Goal: Transaction & Acquisition: Purchase product/service

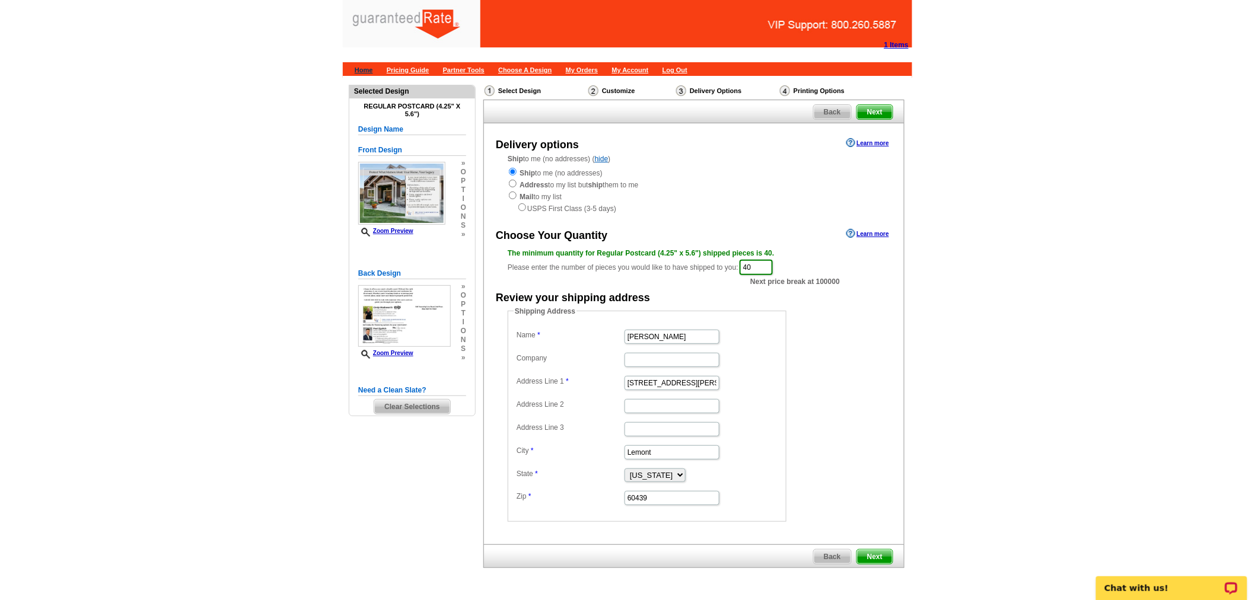
click at [362, 70] on link "Home" at bounding box center [364, 69] width 18 height 7
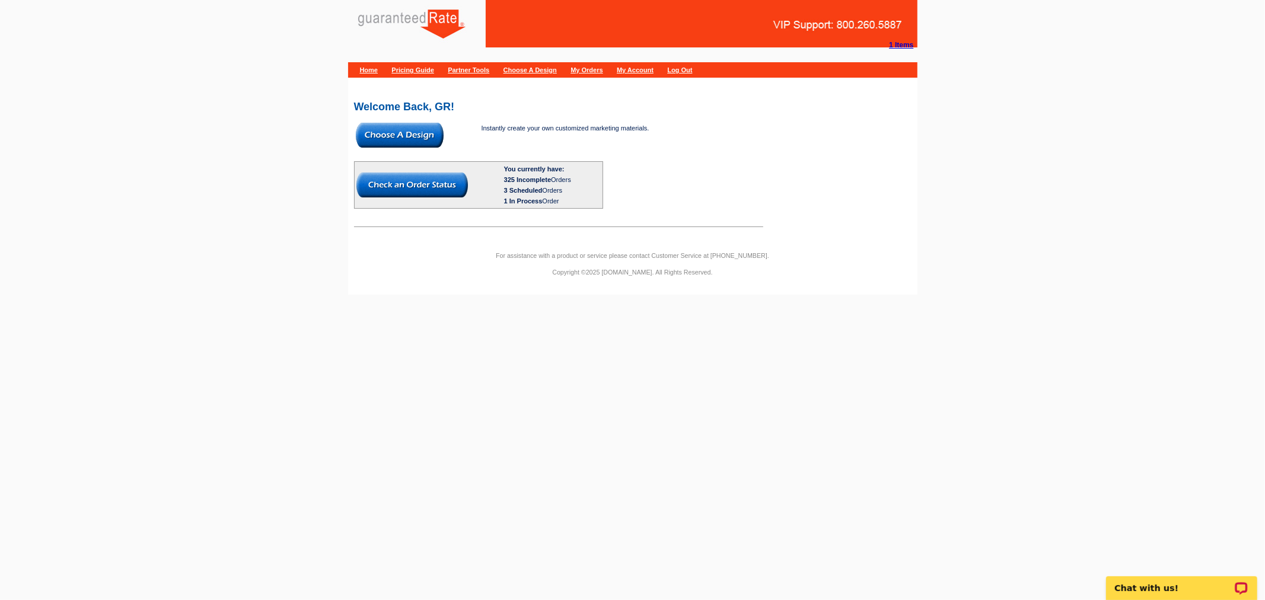
drag, startPoint x: 422, startPoint y: 127, endPoint x: 479, endPoint y: 306, distance: 188.1
click at [422, 127] on img at bounding box center [400, 135] width 88 height 25
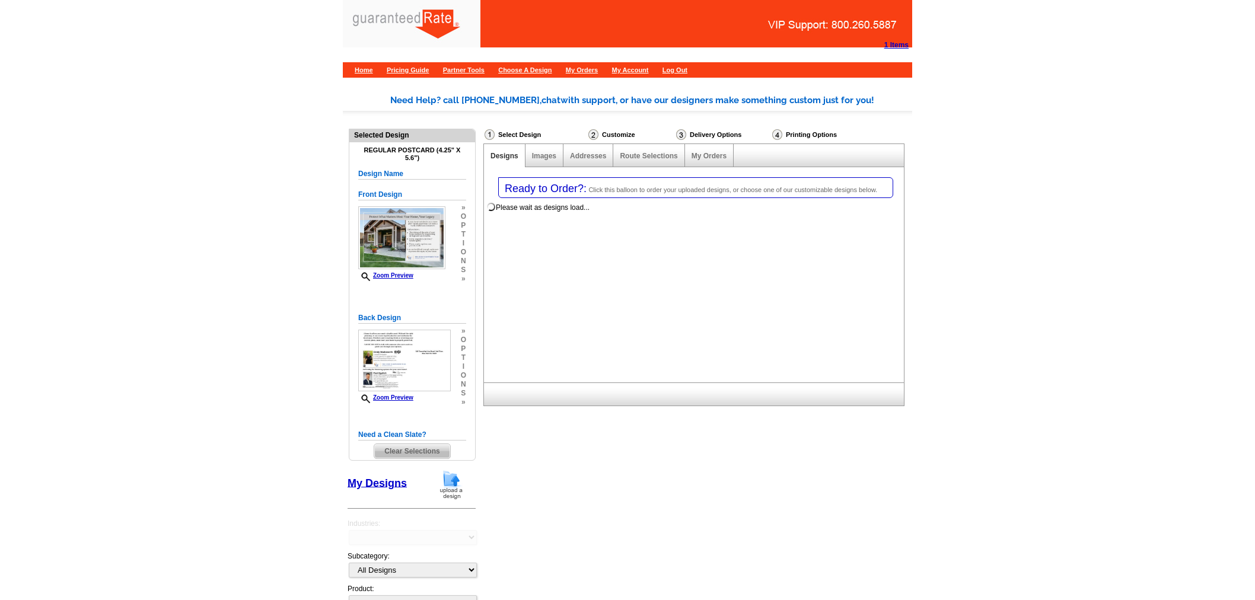
select select "1"
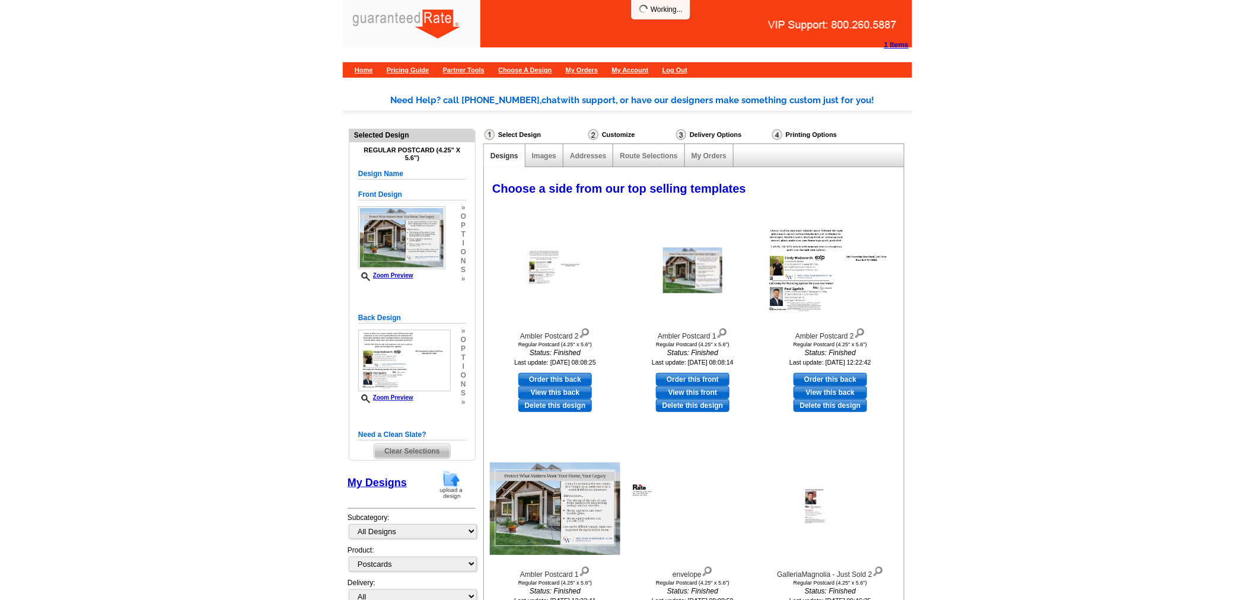
click at [452, 487] on img at bounding box center [451, 485] width 31 height 30
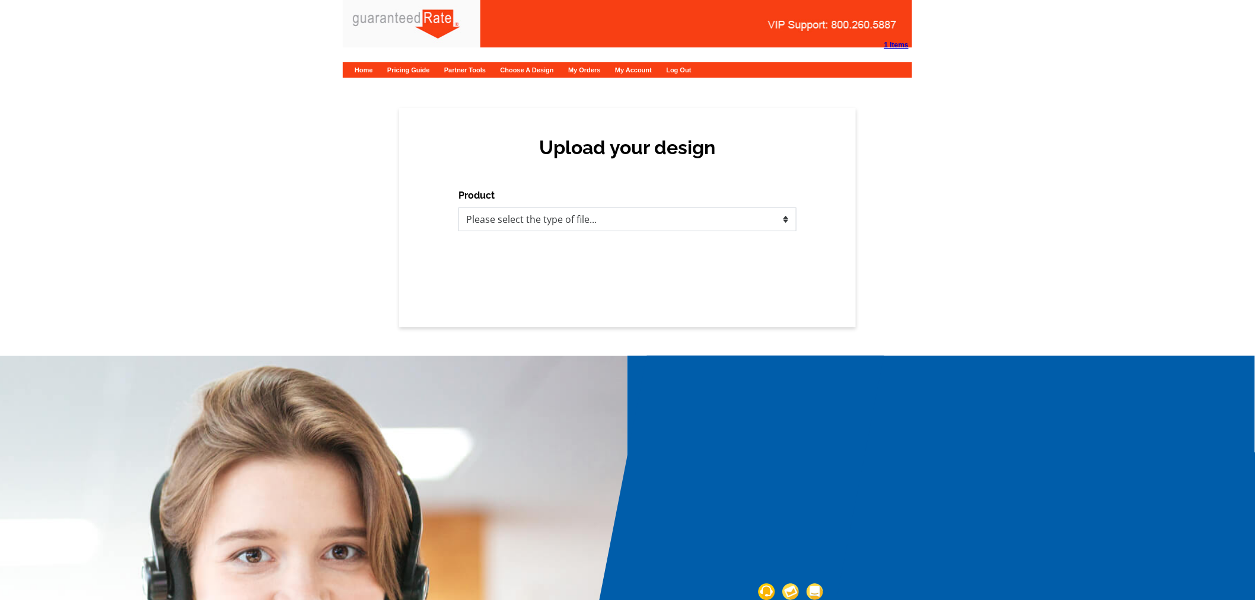
click at [545, 221] on select "Please select the type of file... Postcards Calendars Business Cards Letters an…" at bounding box center [627, 220] width 338 height 24
select select "1"
click at [458, 208] on select "Please select the type of file... Postcards Calendars Business Cards Letters an…" at bounding box center [627, 220] width 338 height 24
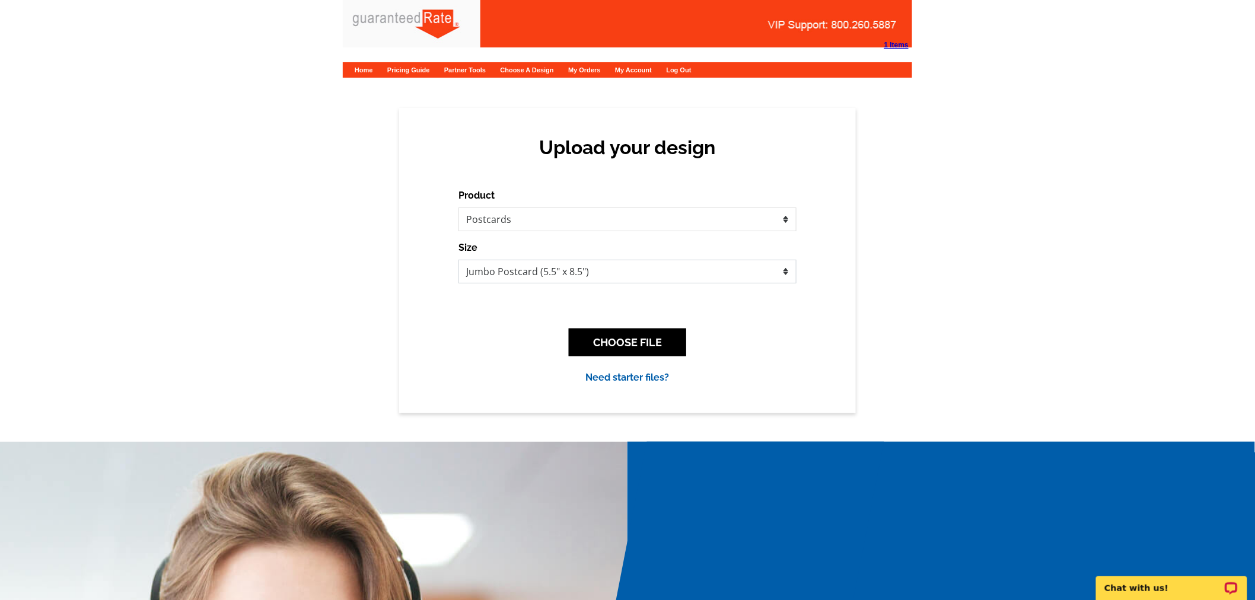
click at [642, 276] on select "Jumbo Postcard (5.5" x 8.5") Regular Postcard (4.25" x 5.6") Panoramic Postcard…" at bounding box center [627, 272] width 338 height 24
select select "3"
click at [458, 260] on select "Jumbo Postcard (5.5" x 8.5") Regular Postcard (4.25" x 5.6") Panoramic Postcard…" at bounding box center [627, 272] width 338 height 24
click at [613, 337] on button "CHOOSE FILE" at bounding box center [627, 342] width 117 height 28
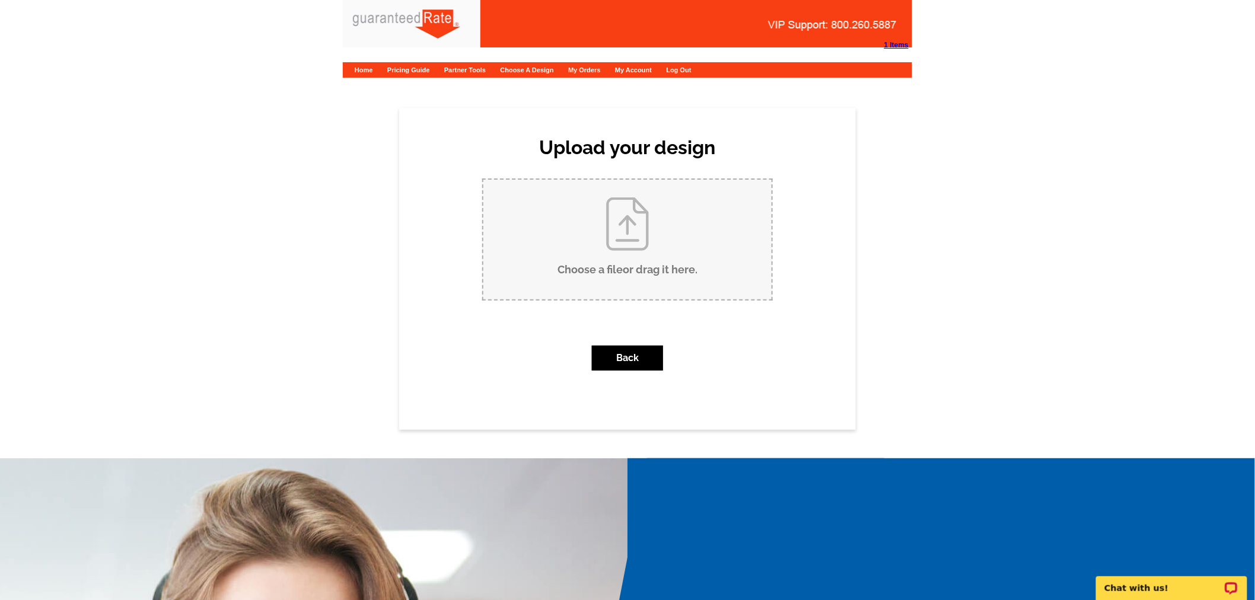
click at [639, 258] on input "Choose a file or drag it here ." at bounding box center [627, 240] width 288 height 120
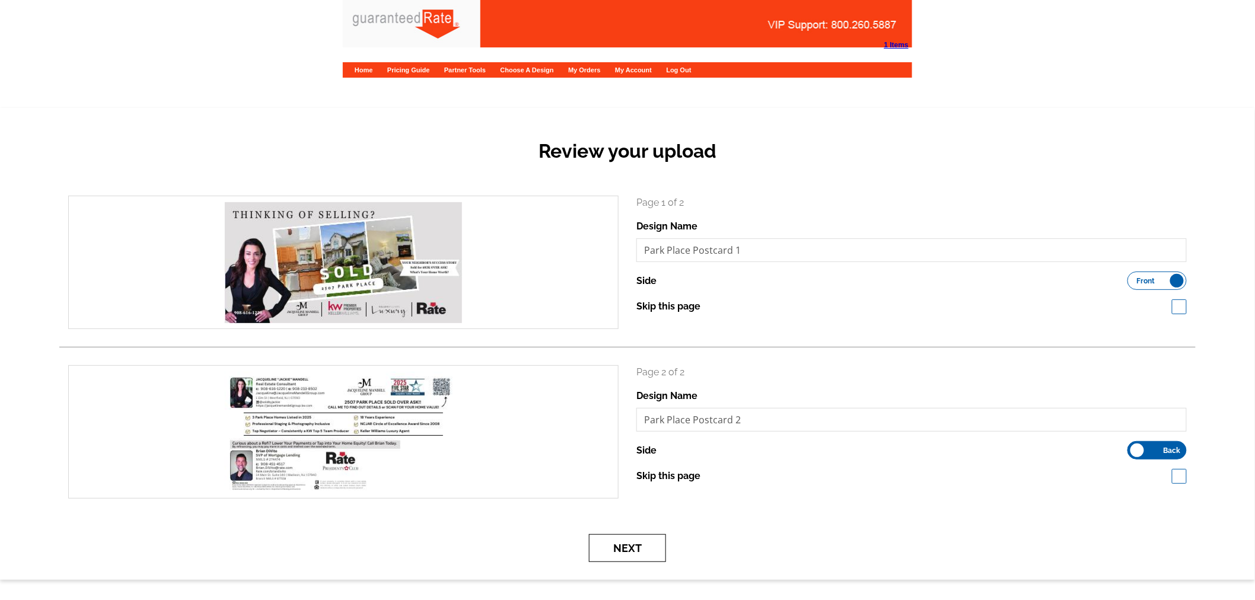
click at [618, 545] on button "Next" at bounding box center [627, 548] width 77 height 28
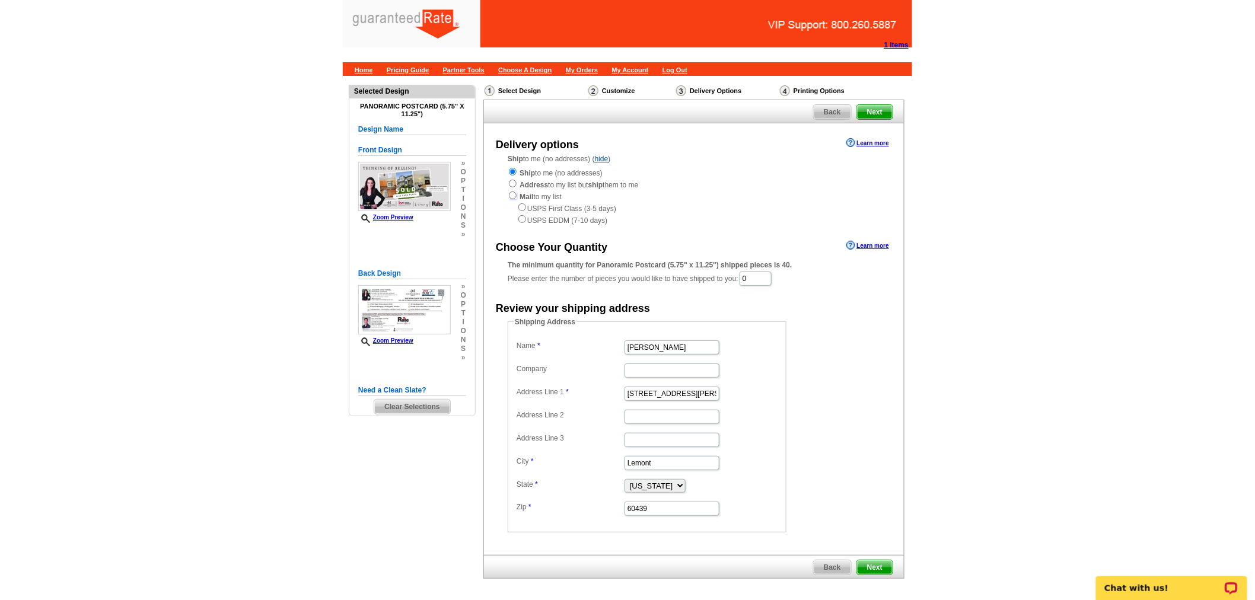
click at [509, 194] on input "radio" at bounding box center [513, 196] width 8 height 8
radio input "true"
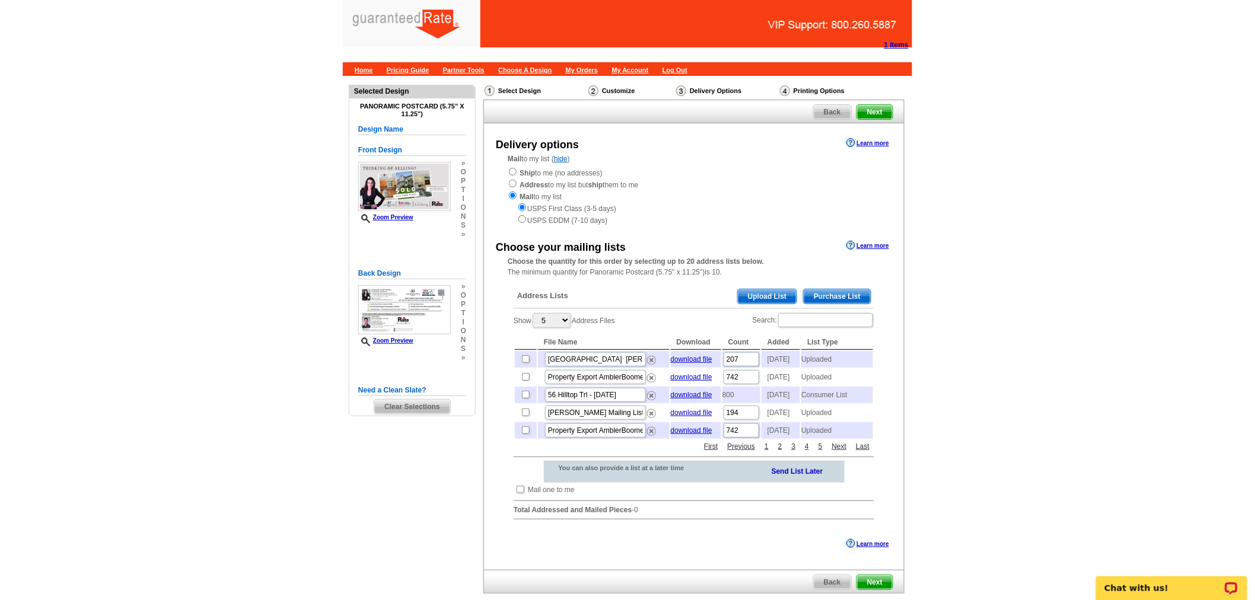
click at [754, 292] on span "Upload List" at bounding box center [767, 296] width 59 height 14
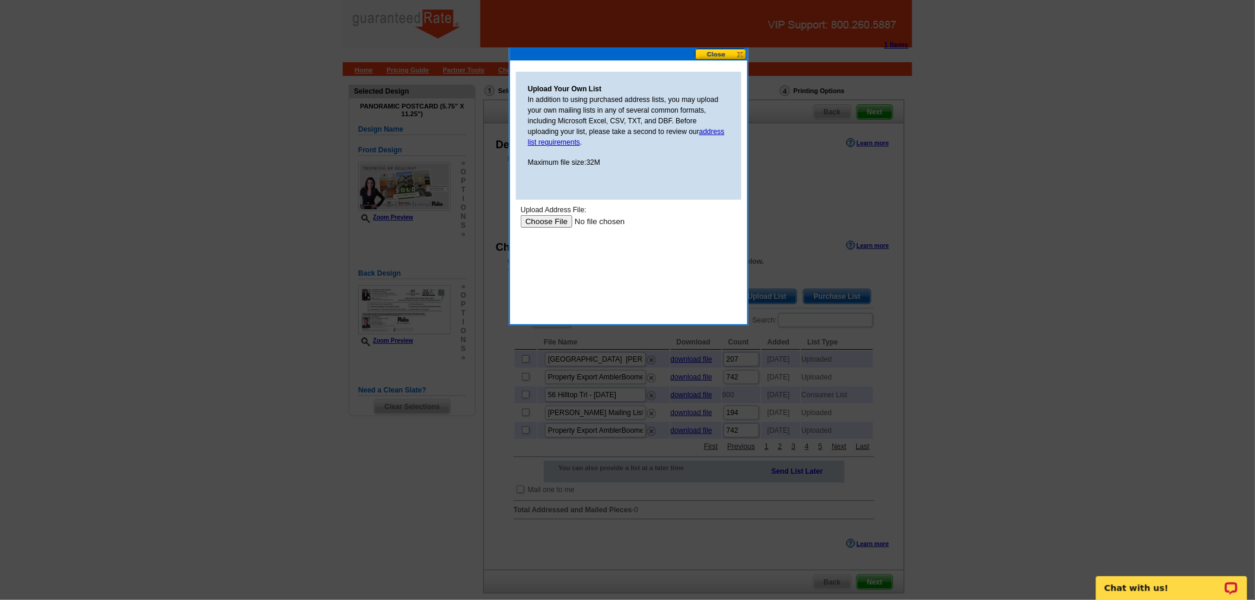
type input "C:\fakepath\Springfield Park Place Condominium Association v2.xlsx"
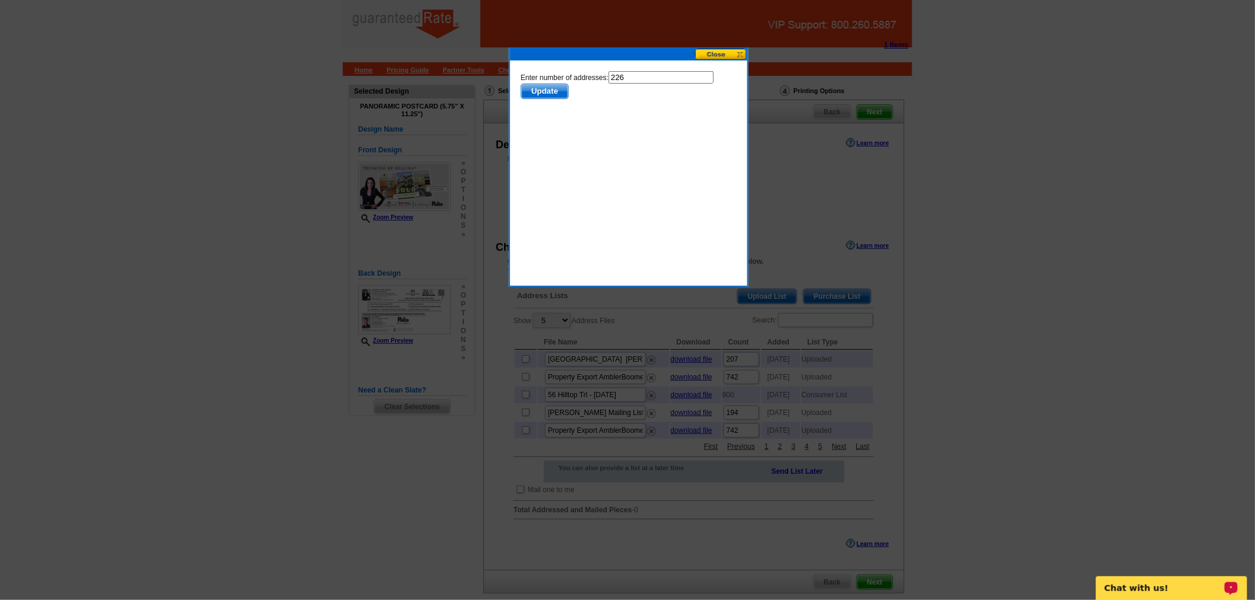
click at [649, 82] on input "226" at bounding box center [660, 77] width 105 height 12
type input "225"
click at [567, 84] on span "Update" at bounding box center [544, 91] width 47 height 14
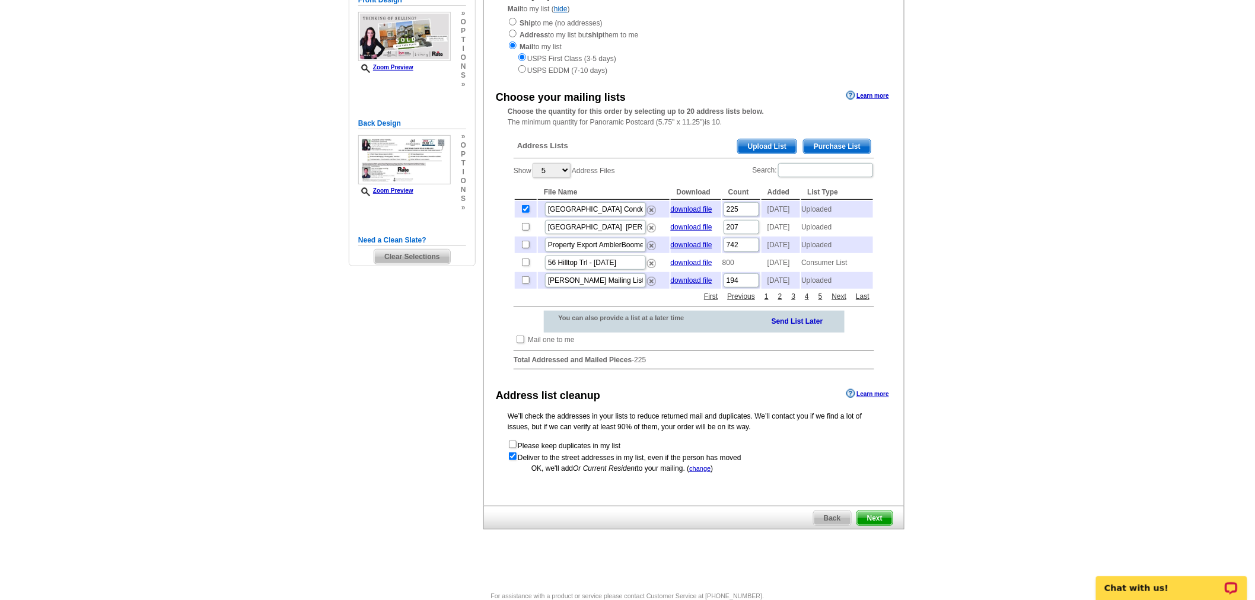
scroll to position [205, 0]
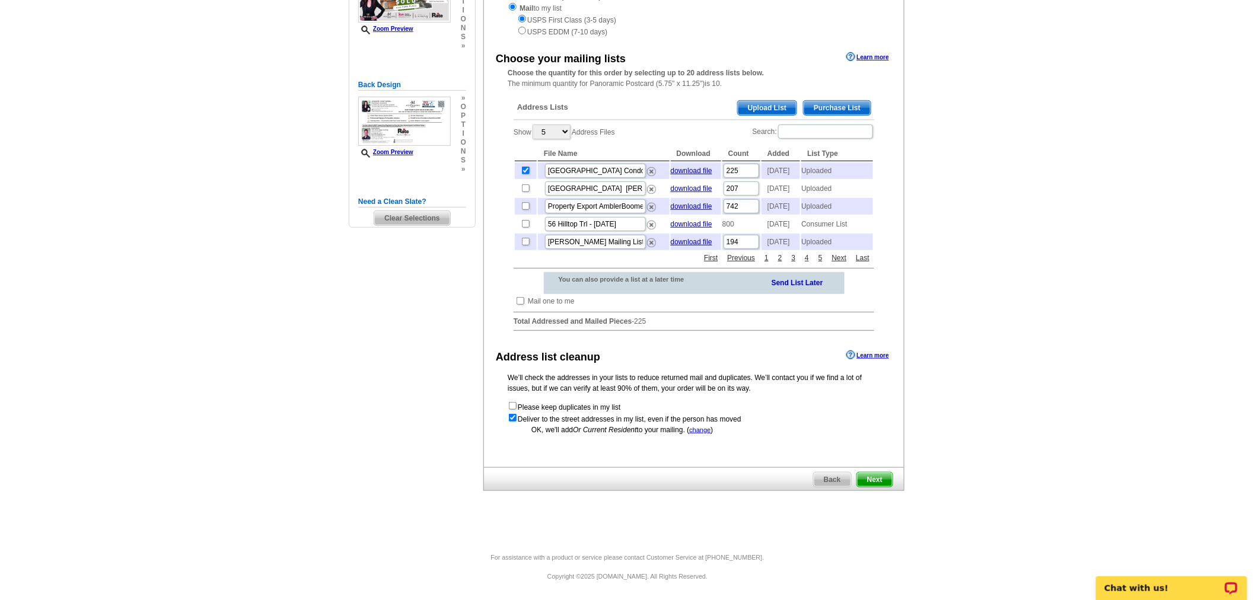
click at [524, 302] on td at bounding box center [520, 301] width 11 height 12
click at [522, 301] on input "checkbox" at bounding box center [520, 301] width 8 height 8
checkbox input "true"
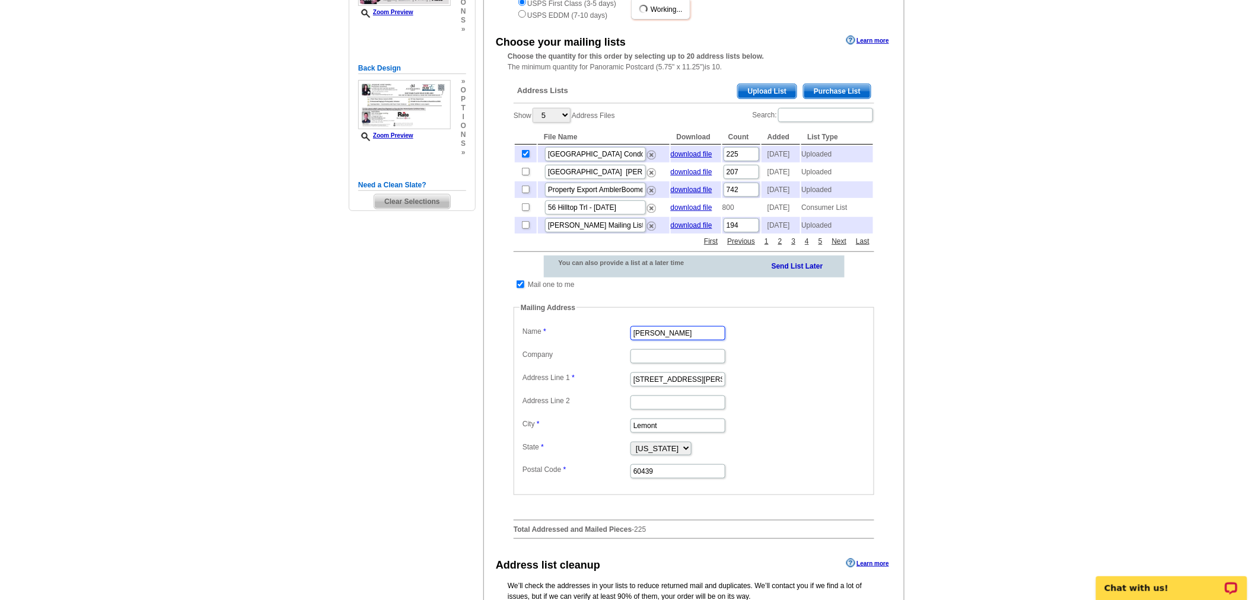
drag, startPoint x: 712, startPoint y: 350, endPoint x: 507, endPoint y: 348, distance: 205.2
click at [508, 348] on div "Address Lists Purchase List Upload List Show 5 10 25 50 100 Address Files Searc…" at bounding box center [694, 312] width 372 height 474
type input "Jackie Mandell"
drag, startPoint x: 692, startPoint y: 392, endPoint x: 589, endPoint y: 396, distance: 102.7
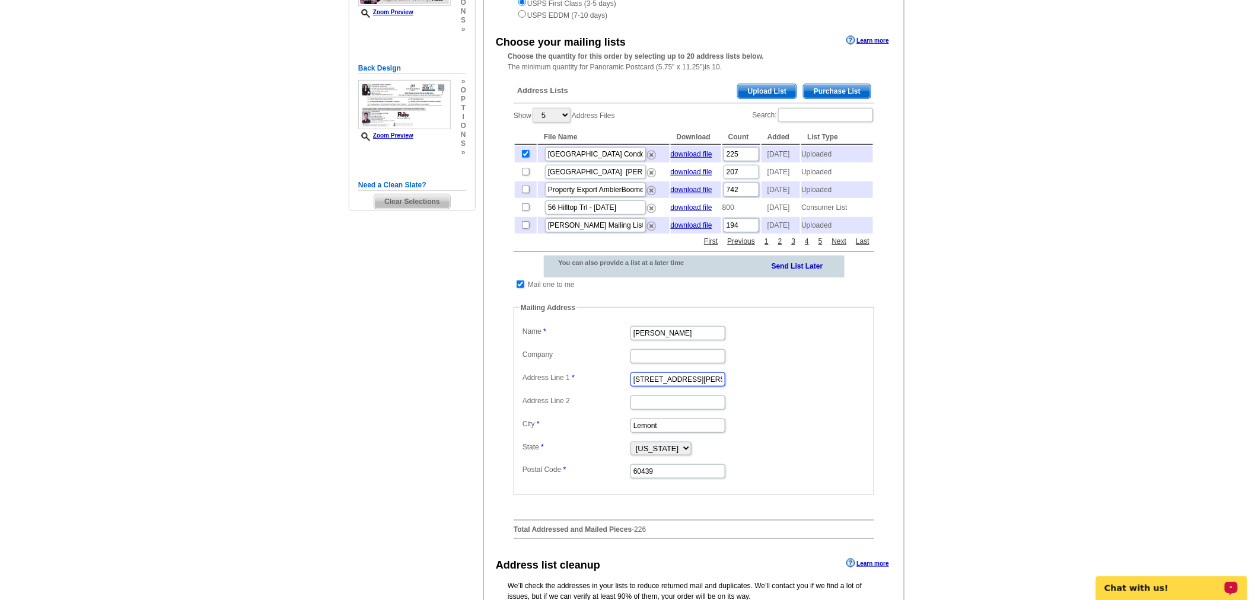
click at [589, 396] on dl "Label Mail-To-Me Name Jackie Mandell Company Address Line 1 201 Stephen St Addr…" at bounding box center [693, 401] width 349 height 157
paste input "19 Gallowae"
type input "19 Gallowae"
drag, startPoint x: 582, startPoint y: 444, endPoint x: 573, endPoint y: 445, distance: 8.4
click at [575, 445] on dl "Label Mail-To-Me Name Jackie Mandell Company Address Line 1 19 Gallowae Address…" at bounding box center [693, 401] width 349 height 157
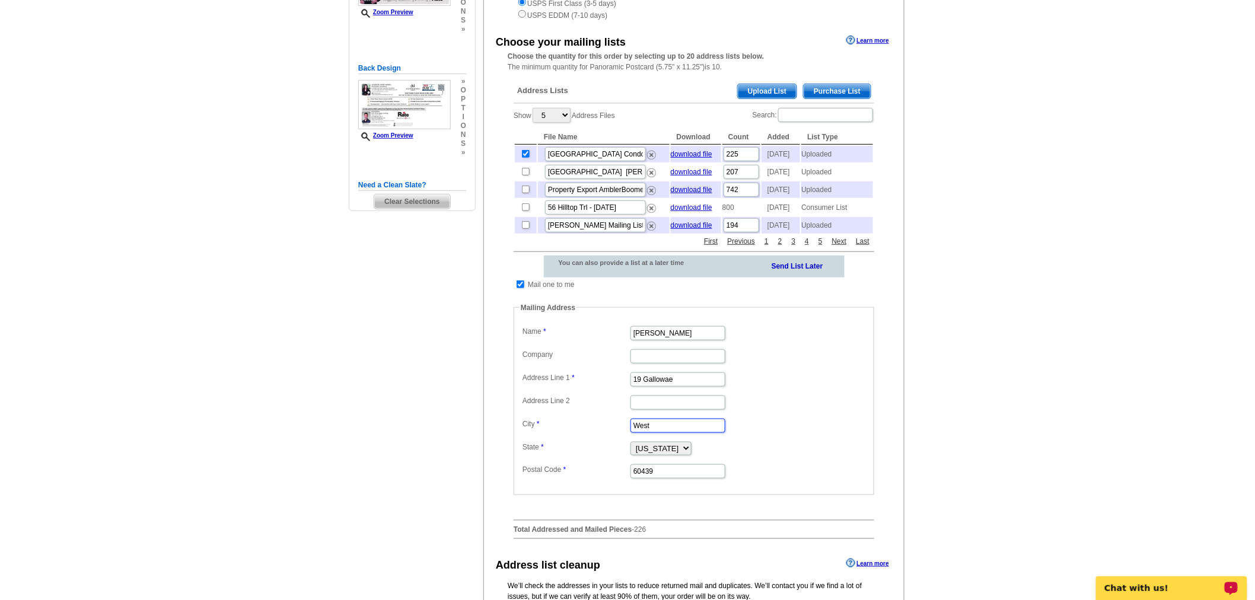
type input "Westfield"
click at [658, 455] on select "Alabama Alaska Arizona Arkansas California Colorado Connecticut District of Col…" at bounding box center [660, 449] width 61 height 14
select select "NJ"
click at [630, 455] on select "Alabama Alaska Arizona Arkansas California Colorado Connecticut District of Col…" at bounding box center [660, 449] width 61 height 14
drag, startPoint x: 673, startPoint y: 483, endPoint x: 526, endPoint y: 478, distance: 147.1
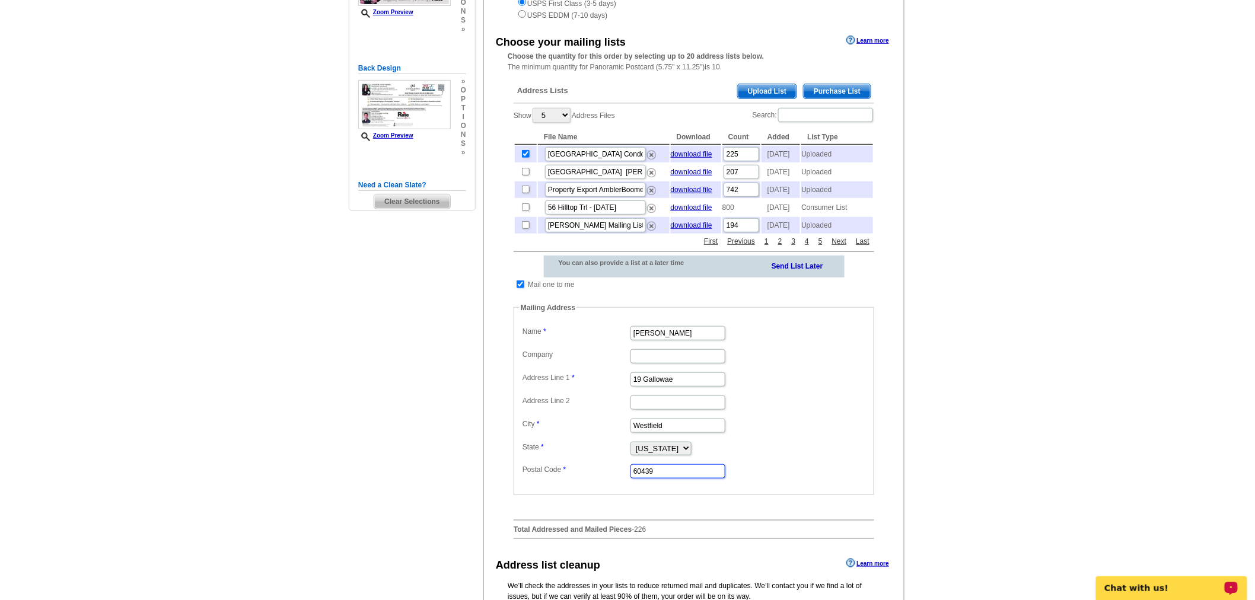
click at [526, 478] on dd "60439" at bounding box center [693, 470] width 349 height 18
click at [687, 478] on input "Postal Code" at bounding box center [677, 471] width 95 height 14
paste input "07090"
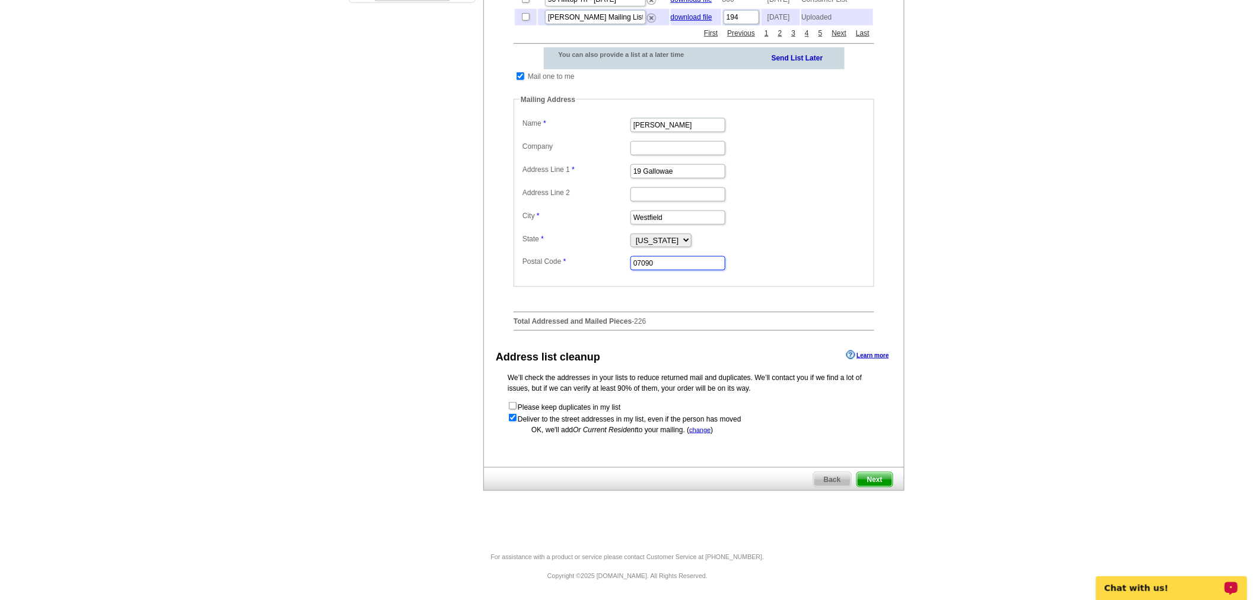
scroll to position [429, 0]
type input "07090"
click at [869, 480] on span "Next" at bounding box center [875, 480] width 36 height 14
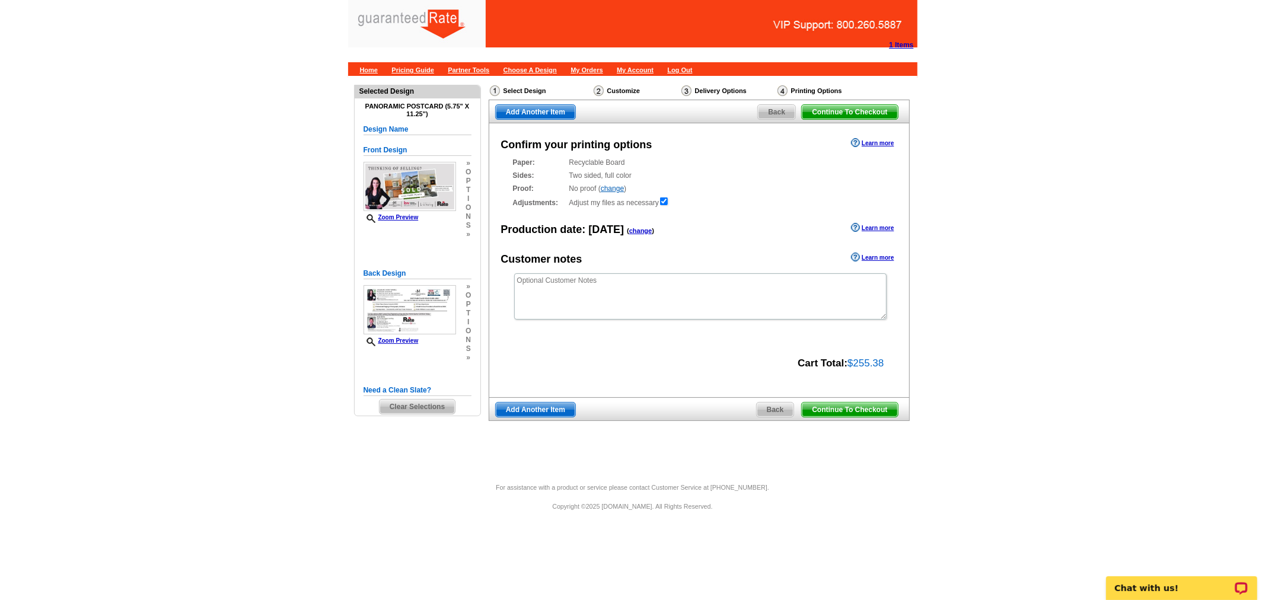
click at [832, 412] on span "Continue To Checkout" at bounding box center [849, 410] width 95 height 14
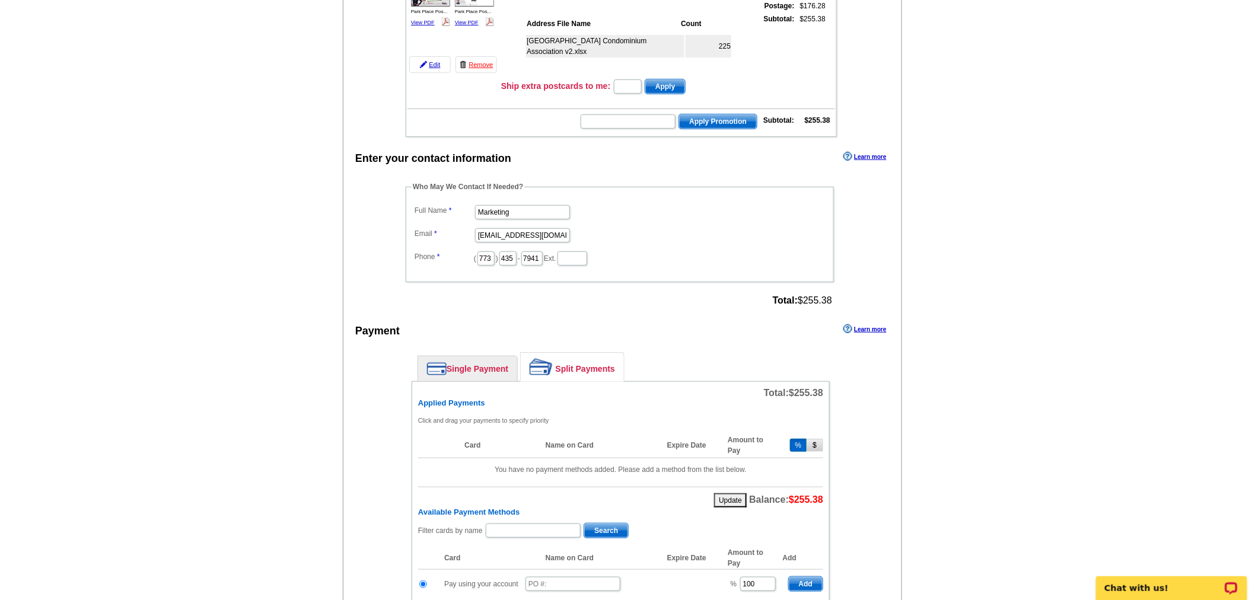
scroll to position [197, 0]
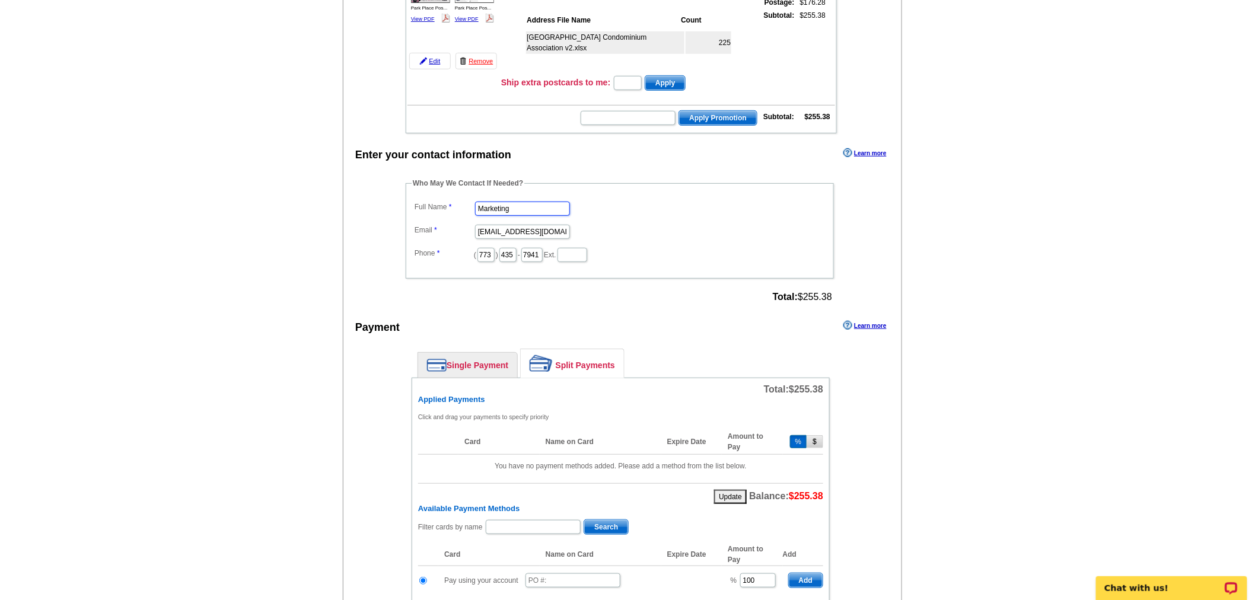
drag, startPoint x: 513, startPoint y: 194, endPoint x: 400, endPoint y: 179, distance: 114.3
click at [400, 179] on div "Who May We Contact If Needed? Full Name Marketing Email [EMAIL_ADDRESS][DOMAIN_…" at bounding box center [620, 242] width 477 height 128
type input "[PERSON_NAME]"
drag, startPoint x: 477, startPoint y: 224, endPoint x: 814, endPoint y: 283, distance: 341.4
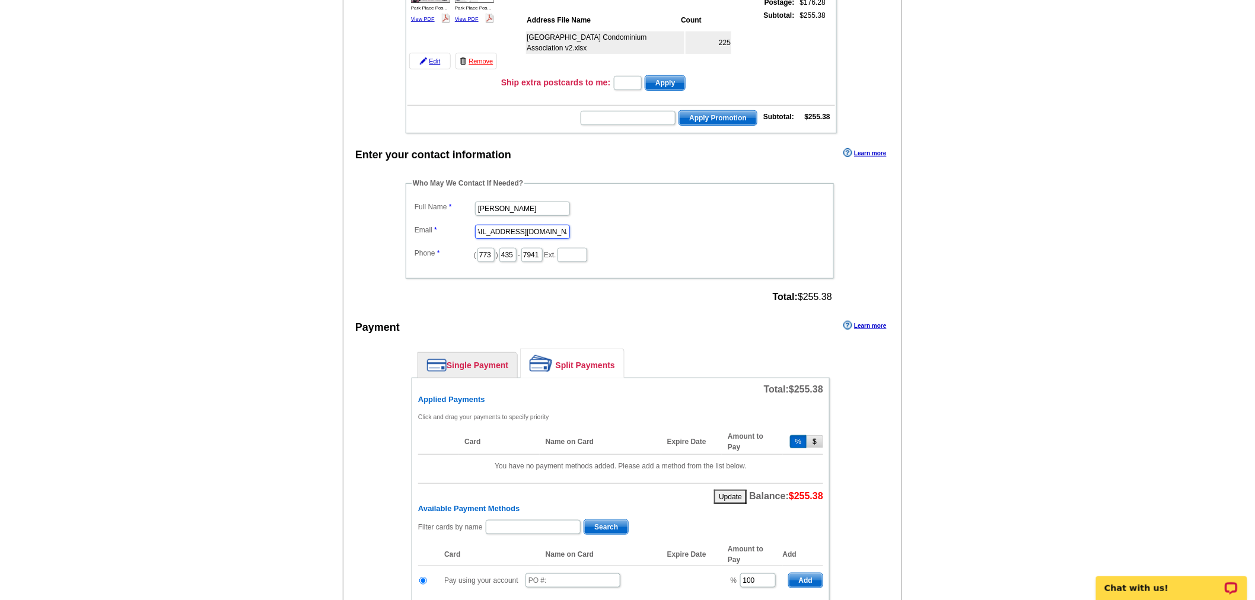
click at [808, 286] on div "Who May We Contact If Needed? Full Name Ester Jacobe Email marketing@guaranteed…" at bounding box center [620, 242] width 477 height 128
type input "[EMAIL_ADDRESS][PERSON_NAME][DOMAIN_NAME]"
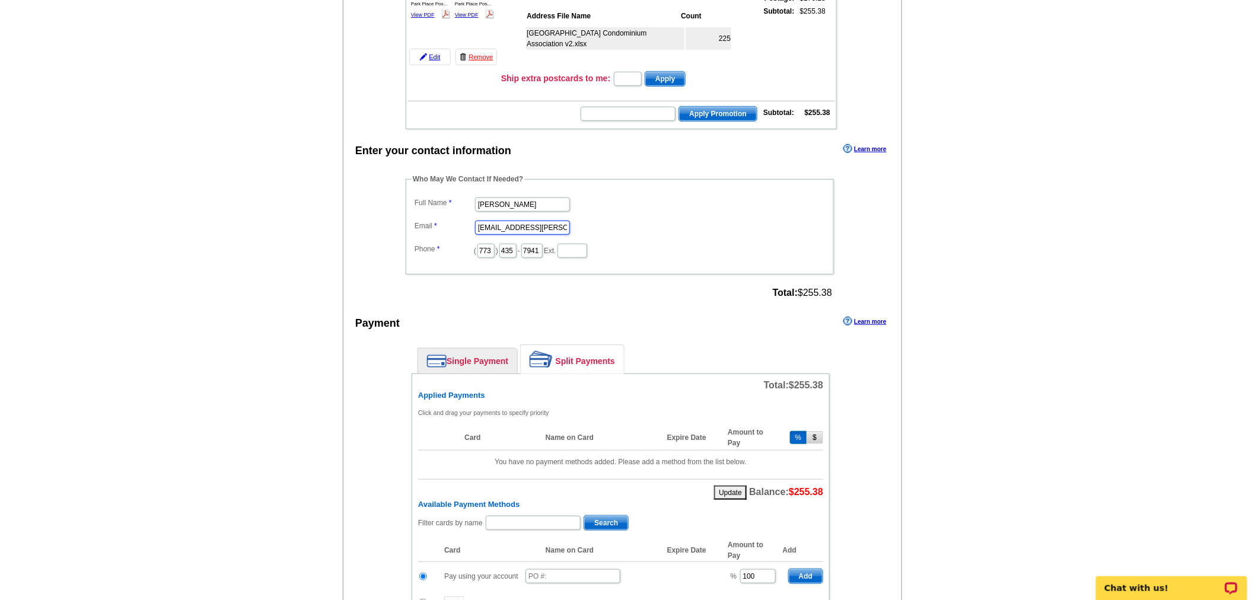
scroll to position [461, 0]
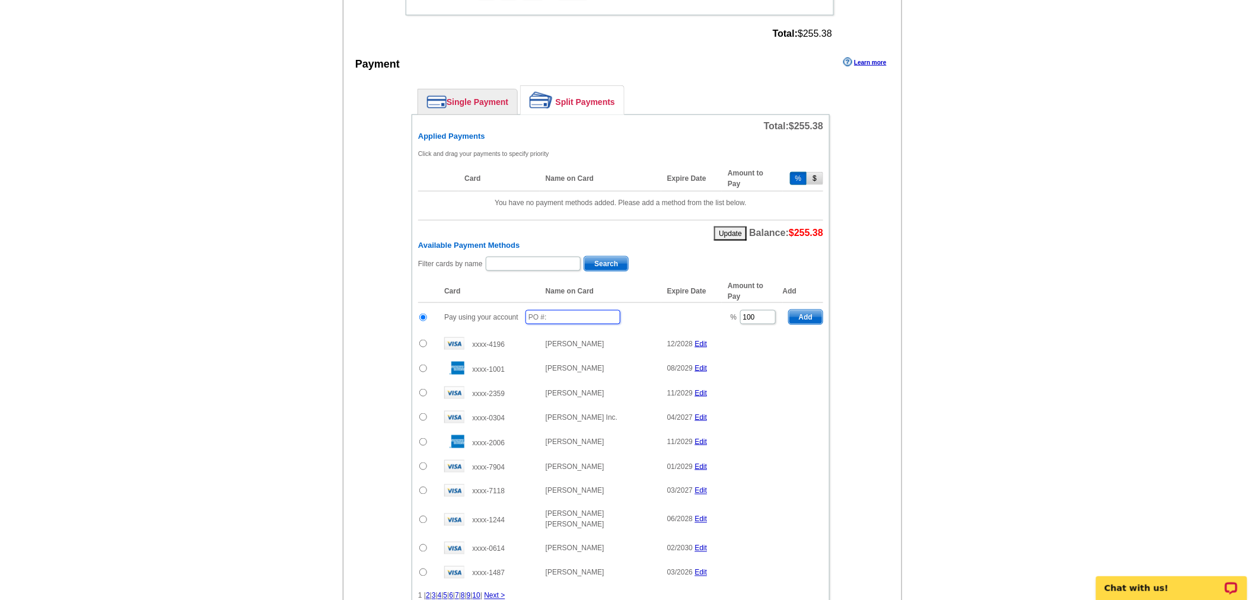
click at [594, 310] on input "text" at bounding box center [572, 317] width 95 height 14
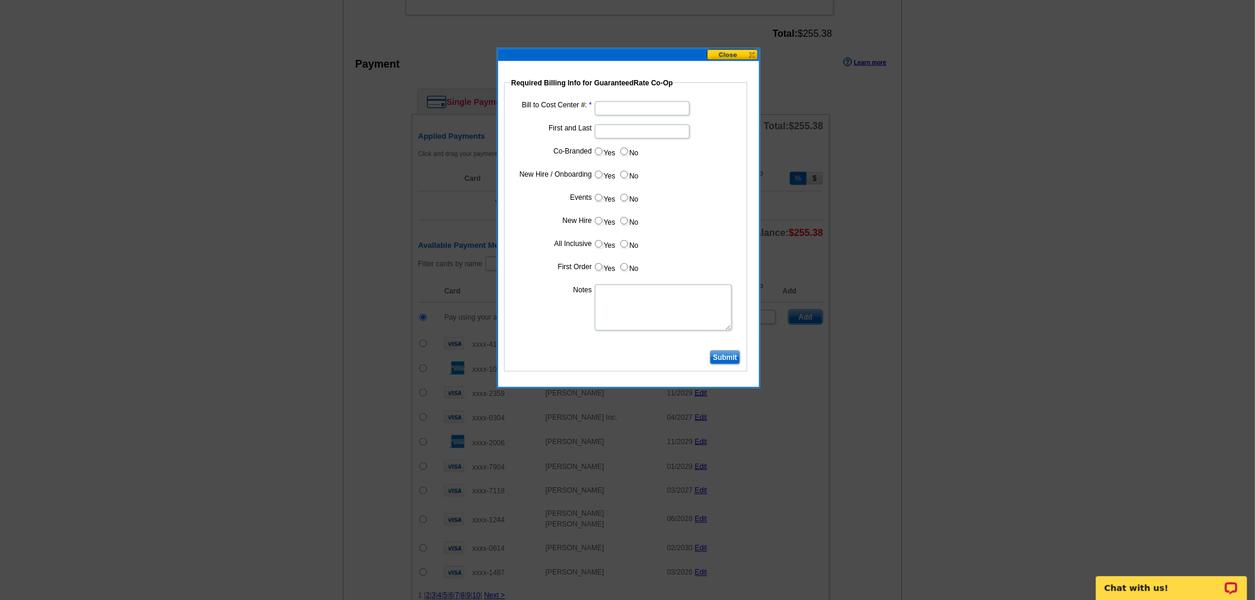
type input "09122025_0353_EJ"
drag, startPoint x: 614, startPoint y: 116, endPoint x: 626, endPoint y: 108, distance: 14.1
click at [626, 108] on input "Bill to Cost Center #:" at bounding box center [642, 108] width 95 height 14
type input "1819"
click at [631, 129] on input "First and Last" at bounding box center [642, 132] width 95 height 14
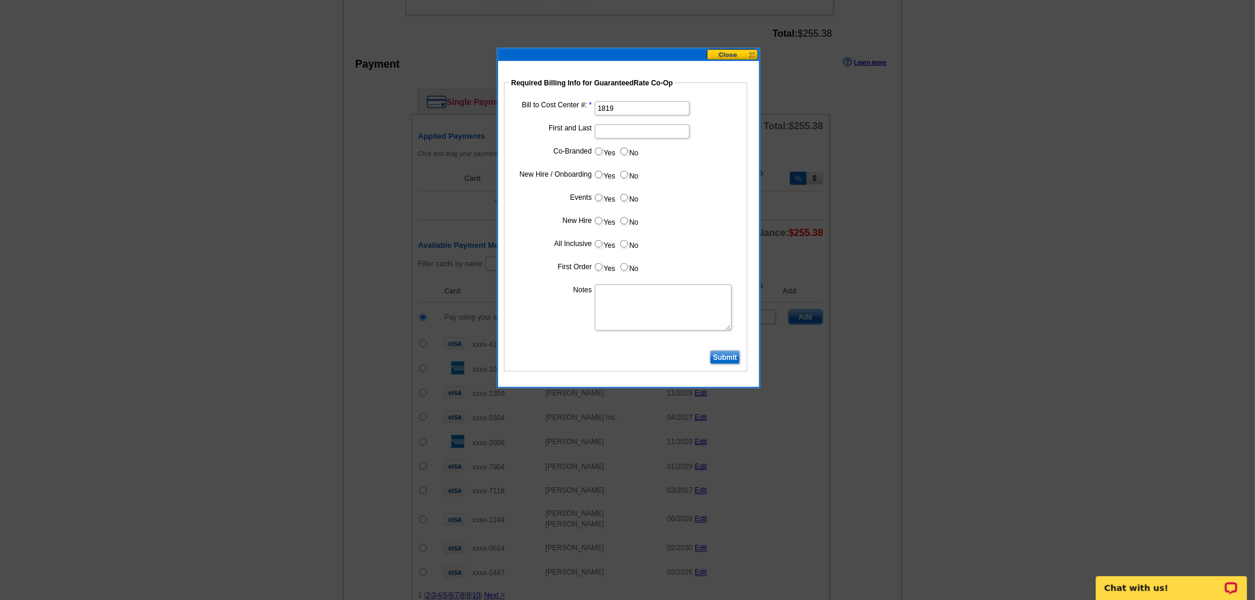
type input "Brian Divito"
click at [599, 152] on input "Yes" at bounding box center [599, 152] width 8 height 8
radio input "true"
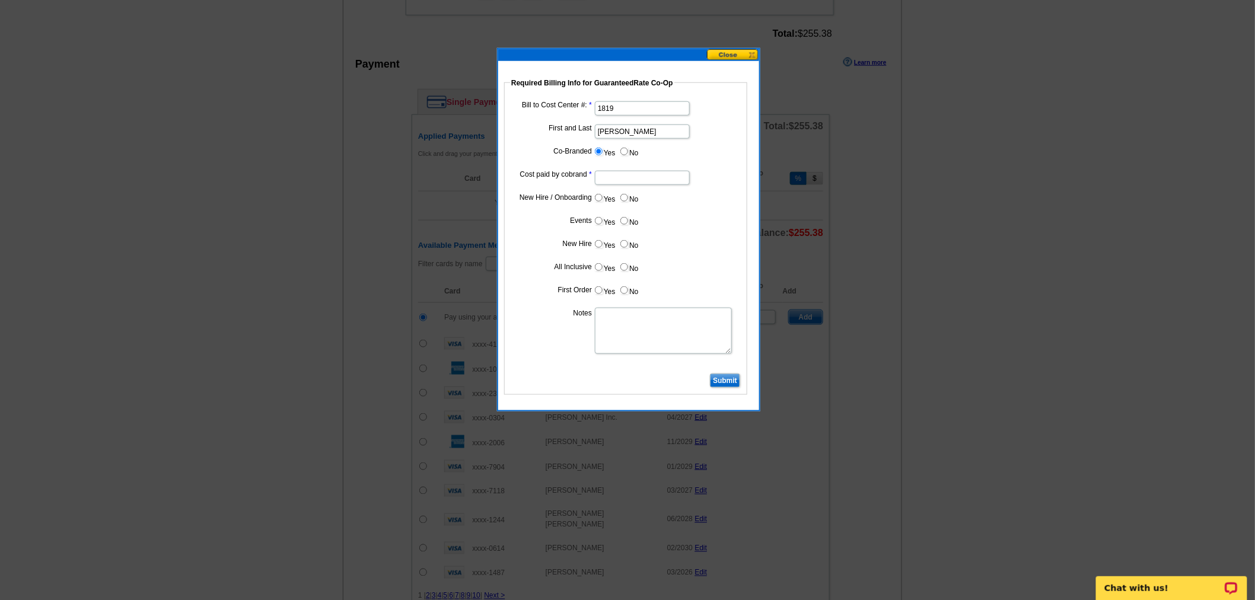
click at [627, 183] on input "Cost paid by cobrand" at bounding box center [642, 178] width 95 height 14
type input "50%"
click at [621, 196] on input "No" at bounding box center [624, 198] width 8 height 8
radio input "true"
click at [626, 226] on label "No" at bounding box center [628, 221] width 19 height 14
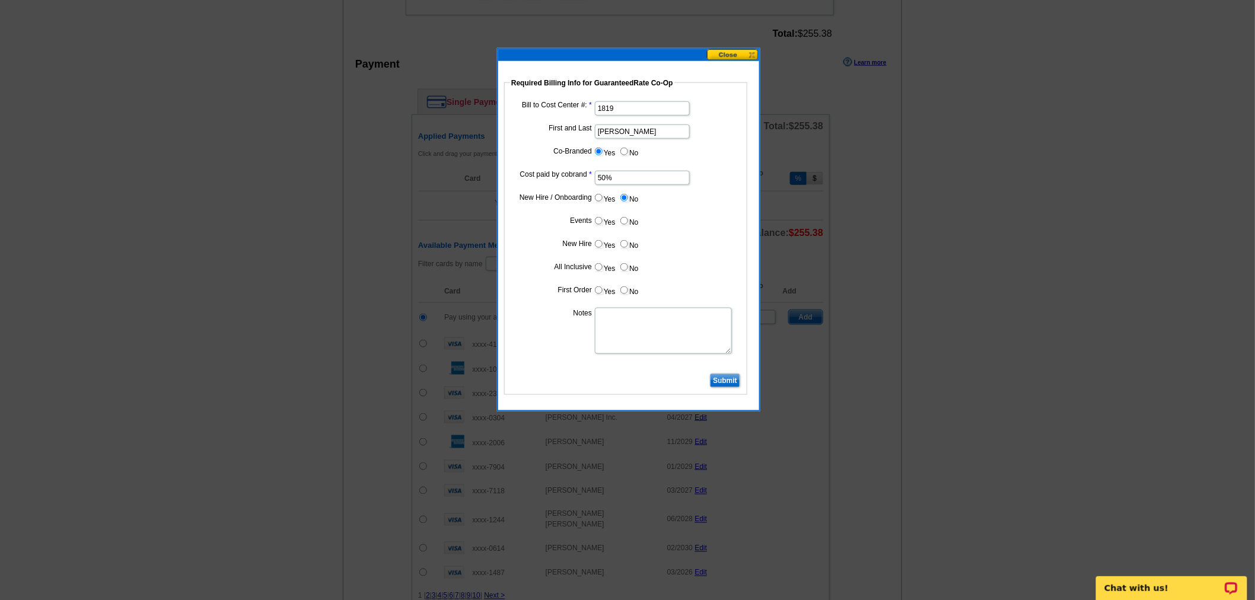
click at [626, 225] on input "No" at bounding box center [624, 221] width 8 height 8
radio input "true"
click at [626, 241] on input "No" at bounding box center [624, 244] width 8 height 8
radio input "true"
click at [624, 269] on input "No" at bounding box center [624, 267] width 8 height 8
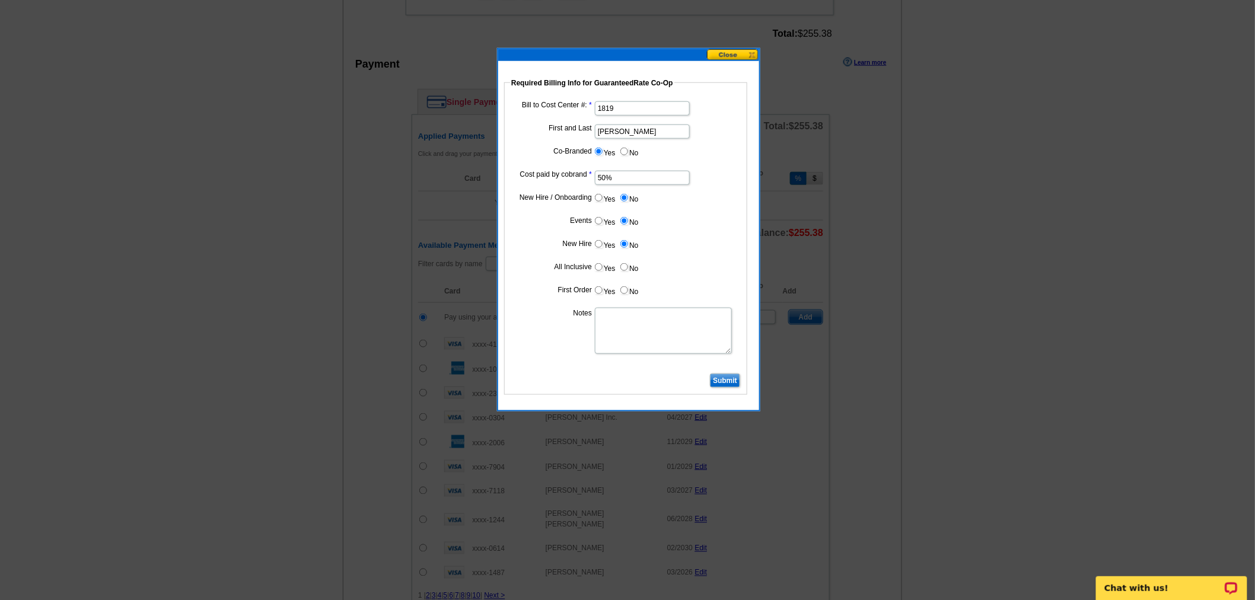
radio input "true"
click at [626, 286] on input "No" at bounding box center [624, 290] width 8 height 8
radio input "true"
click at [633, 330] on textarea "Notes" at bounding box center [663, 331] width 137 height 46
type textarea "Bill 50% to VP Brian Divito CC: 1819"
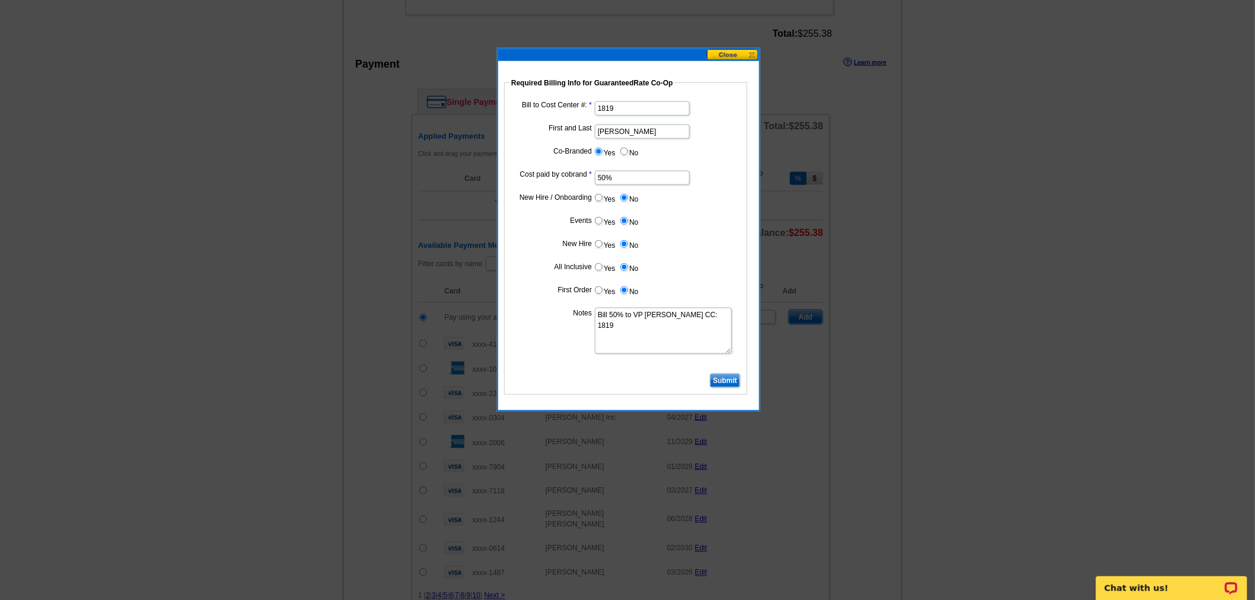
click at [714, 378] on input "Submit" at bounding box center [725, 381] width 30 height 14
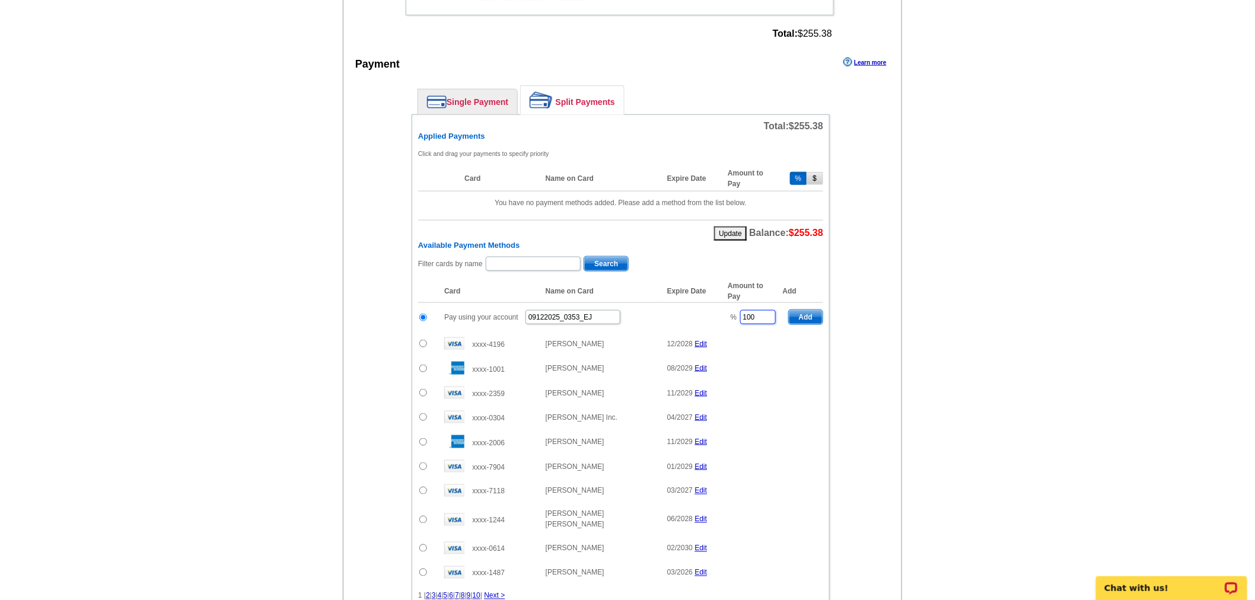
drag, startPoint x: 762, startPoint y: 310, endPoint x: 573, endPoint y: 277, distance: 191.3
click at [582, 283] on table "Card Name on Card Expire Date Amount to Pay Add Pay using your account 09122025…" at bounding box center [620, 432] width 405 height 305
click at [811, 310] on span "Add" at bounding box center [806, 317] width 34 height 14
type input "100"
radio input "false"
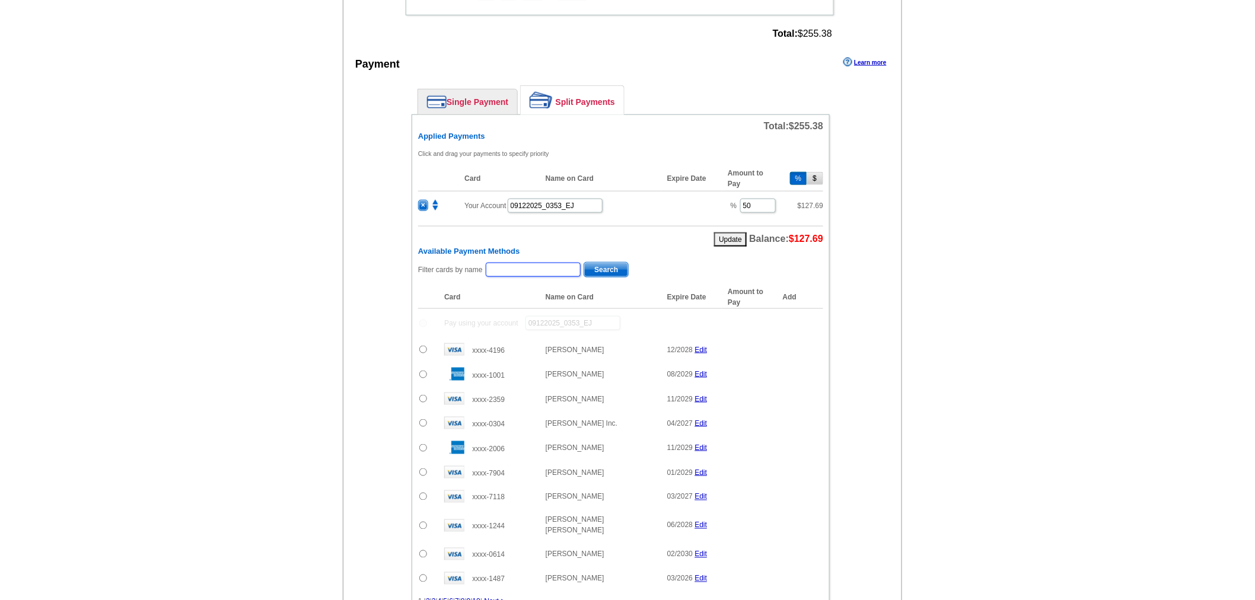
click at [547, 263] on input "text" at bounding box center [533, 270] width 95 height 14
type input "jackie"
drag, startPoint x: 592, startPoint y: 259, endPoint x: 577, endPoint y: 264, distance: 15.8
click at [591, 263] on span "Search" at bounding box center [606, 270] width 44 height 14
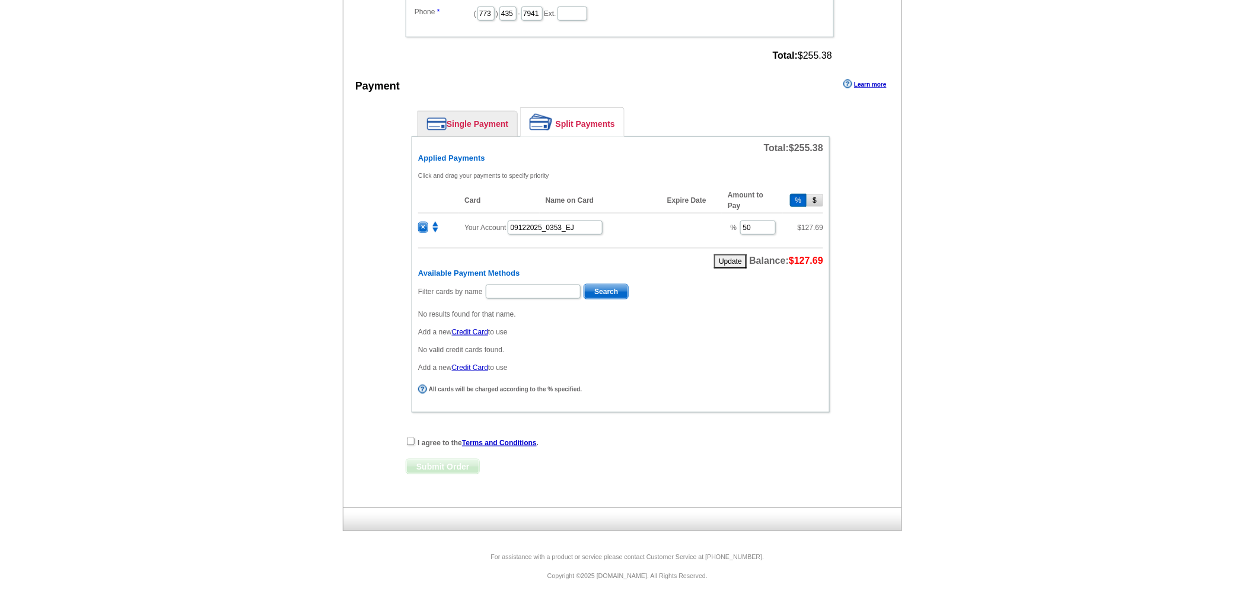
scroll to position [431, 0]
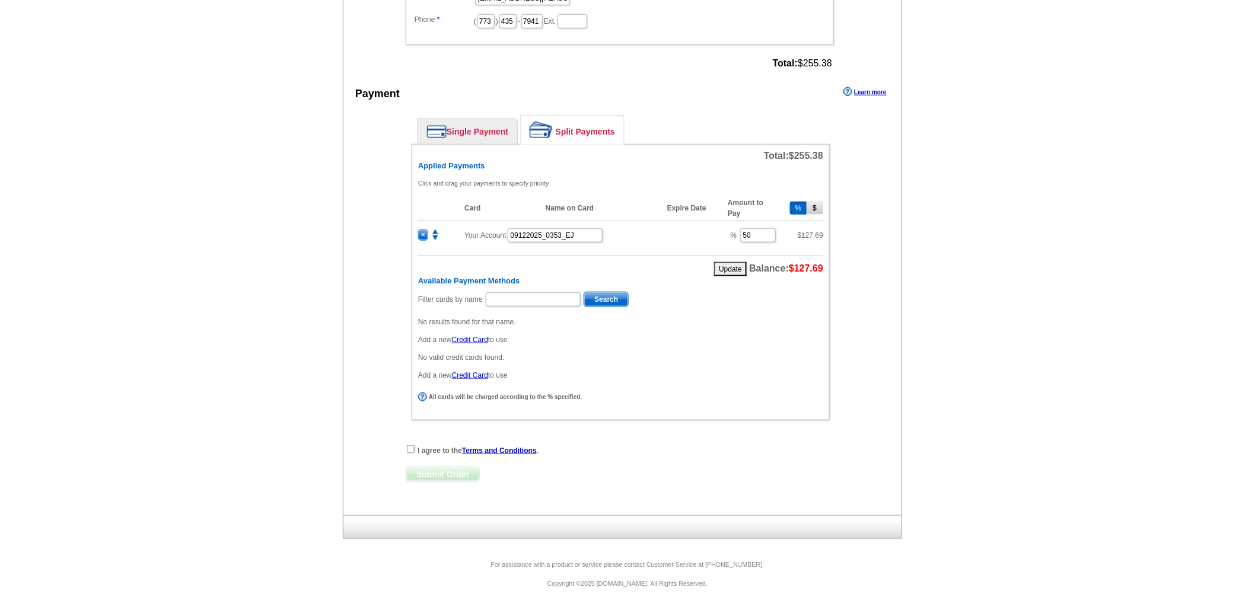
click at [542, 303] on div "Filter cards by name Search No results found for that name. Add a new Credit Ca…" at bounding box center [620, 336] width 405 height 90
click at [555, 295] on input "text" at bounding box center [533, 299] width 95 height 14
type input "mandell"
click at [601, 292] on span "Search" at bounding box center [606, 299] width 44 height 14
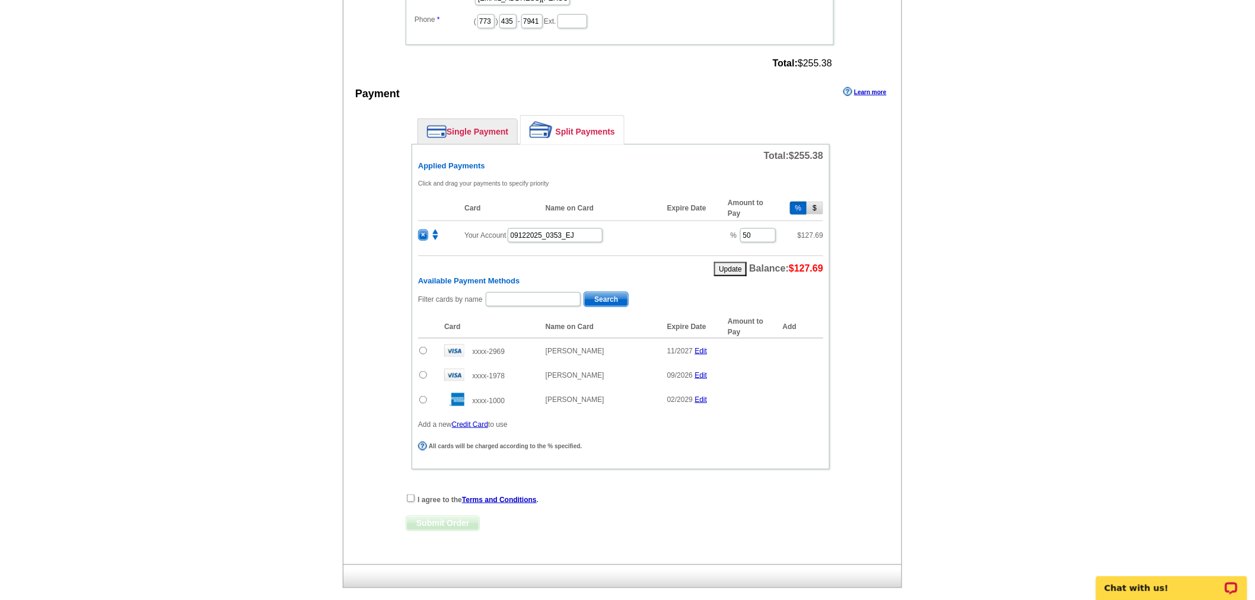
click at [425, 396] on input "radio" at bounding box center [423, 400] width 8 height 8
click at [806, 395] on span "Add" at bounding box center [806, 401] width 34 height 14
radio input "false"
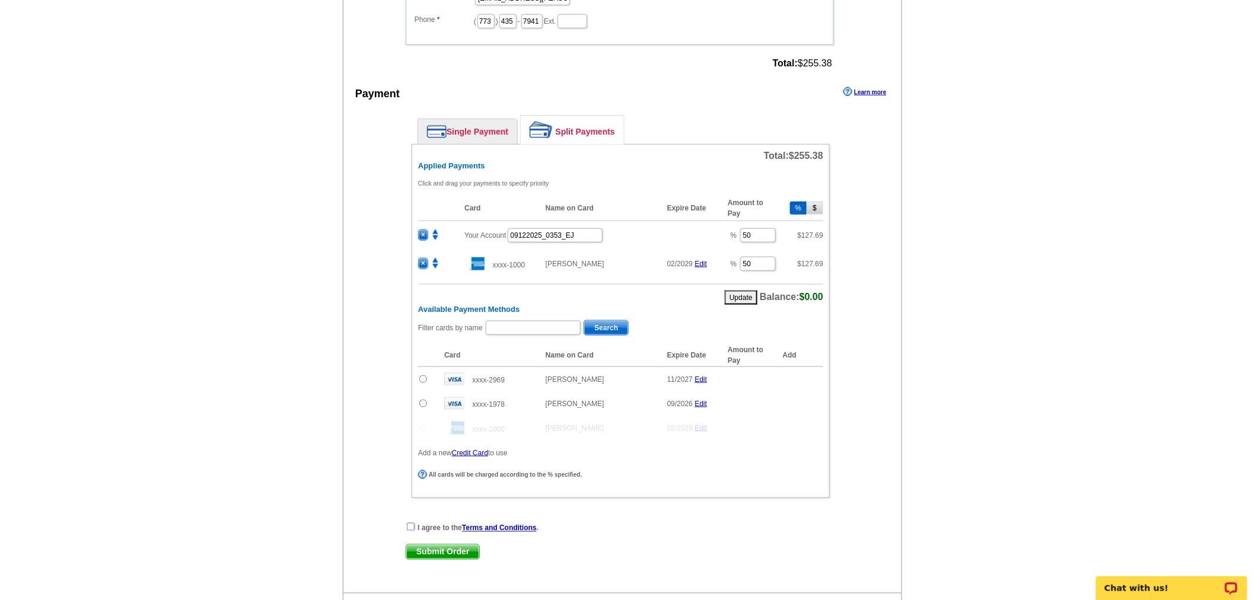
click at [411, 523] on input "checkbox" at bounding box center [411, 527] width 8 height 8
checkbox input "true"
click at [416, 545] on span "Submit Order" at bounding box center [442, 552] width 73 height 14
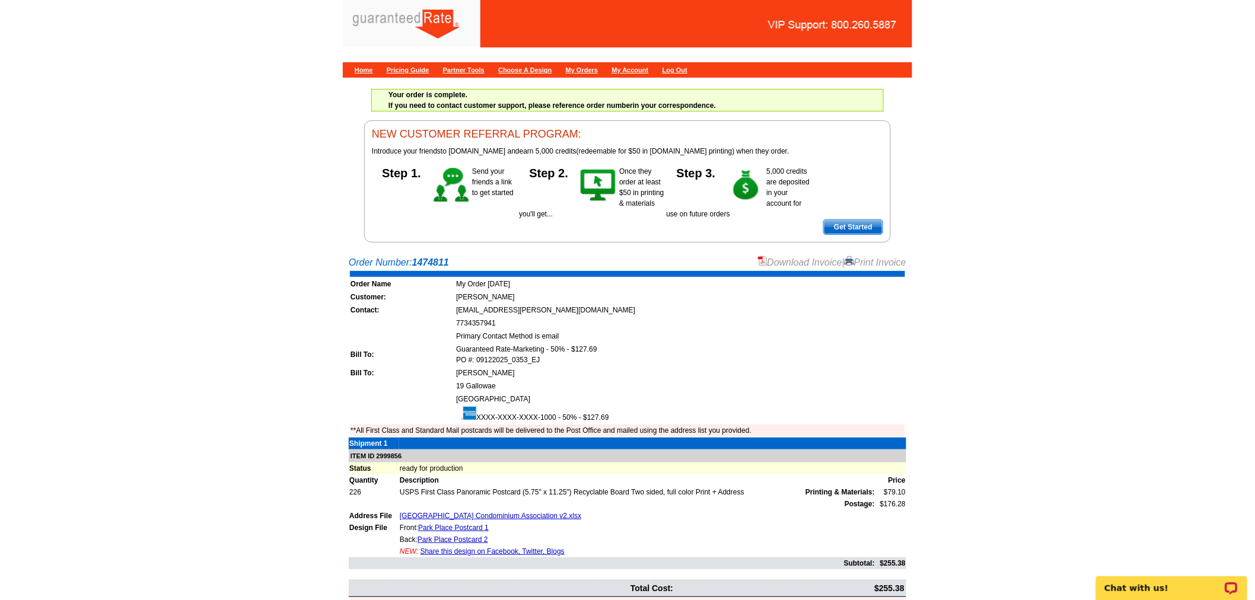
click at [765, 261] on link "Download Invoice" at bounding box center [800, 262] width 84 height 10
drag, startPoint x: 350, startPoint y: 261, endPoint x: 451, endPoint y: 263, distance: 101.4
click at [451, 263] on div "Order Number: 1474811 Download Invoice | Print Invoice" at bounding box center [627, 263] width 557 height 14
copy div "Order Number: 1474811"
